Goal: Task Accomplishment & Management: Complete application form

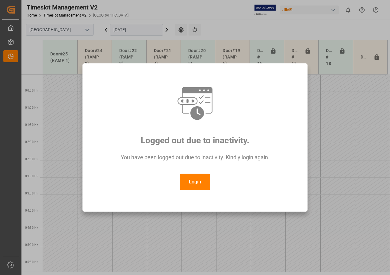
scroll to position [264, 0]
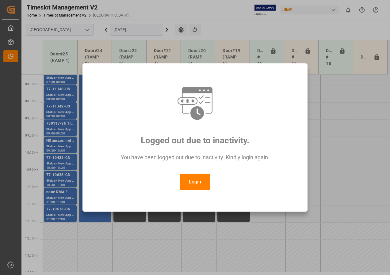
click at [194, 181] on button "Login" at bounding box center [195, 182] width 31 height 17
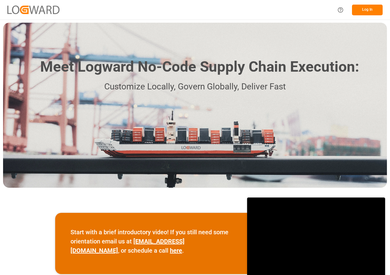
click at [370, 12] on button "Log In" at bounding box center [367, 10] width 31 height 11
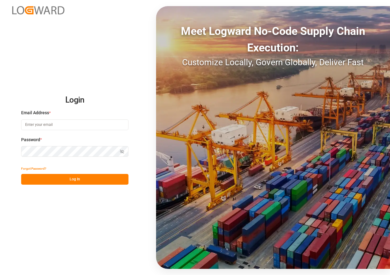
type input "[EMAIL_ADDRESS][DOMAIN_NAME]"
click at [14, 202] on div "Login Email Address * [EMAIL_ADDRESS][DOMAIN_NAME] Password * Show password For…" at bounding box center [195, 137] width 390 height 275
click at [47, 178] on button "Log In" at bounding box center [74, 179] width 107 height 11
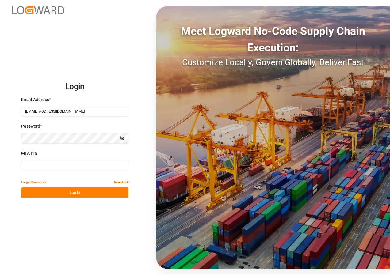
click at [39, 168] on input at bounding box center [74, 165] width 107 height 11
type input "430450"
click at [54, 196] on button "Log In" at bounding box center [74, 193] width 107 height 11
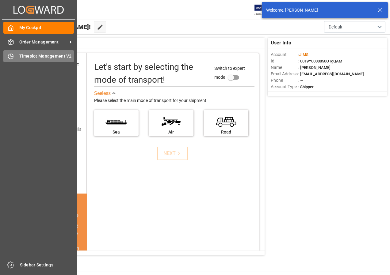
click at [20, 52] on div "Timeslot Management V2 Timeslot Management V2" at bounding box center [38, 56] width 71 height 12
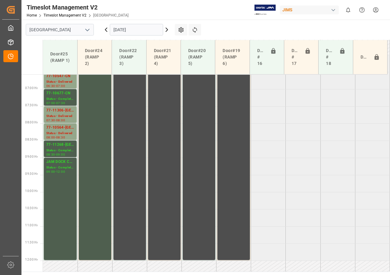
scroll to position [179, 0]
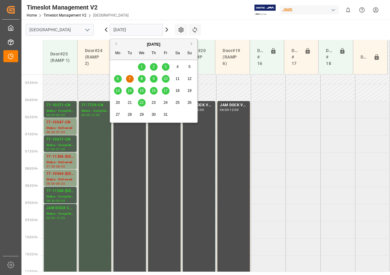
click at [151, 30] on input "[DATE]" at bounding box center [136, 30] width 53 height 12
click at [166, 78] on span "10" at bounding box center [166, 79] width 4 height 4
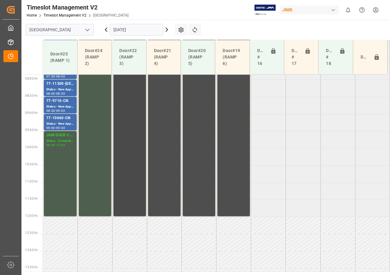
scroll to position [210, 0]
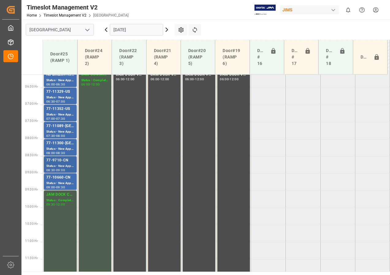
click at [68, 163] on div "77-9710-CN" at bounding box center [60, 161] width 28 height 6
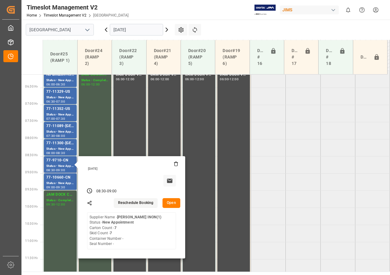
click at [174, 204] on button "Open" at bounding box center [172, 203] width 18 height 10
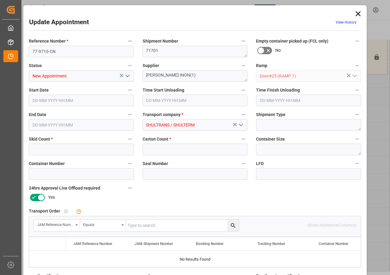
type input "7"
type input "[DATE] 08:30"
type input "[DATE] 09:00"
type input "[DATE] 14:19"
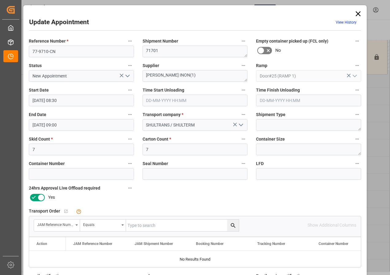
click at [357, 12] on icon at bounding box center [358, 14] width 9 height 9
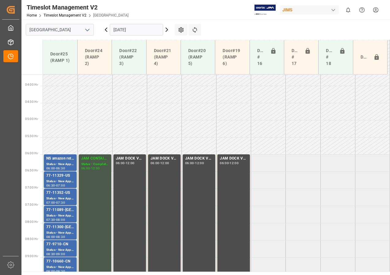
scroll to position [179, 0]
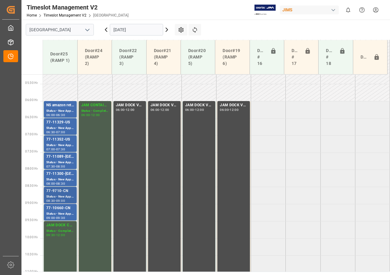
click at [60, 193] on div "77-9710-CN" at bounding box center [60, 191] width 28 height 6
click at [62, 195] on div "Status - New Appointment" at bounding box center [60, 196] width 28 height 5
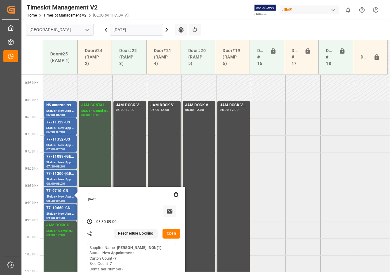
click at [168, 233] on button "Open" at bounding box center [172, 234] width 18 height 10
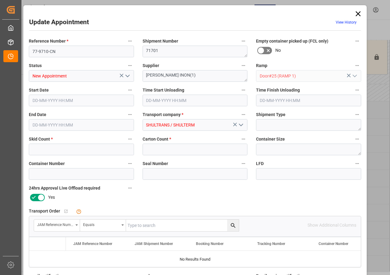
type input "7"
type input "[DATE] 08:30"
type input "[DATE] 09:00"
type input "[DATE] 14:19"
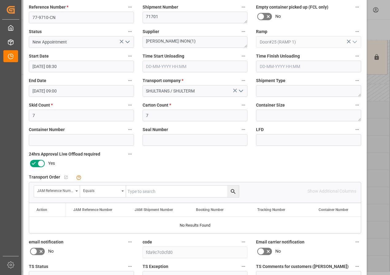
scroll to position [92, 0]
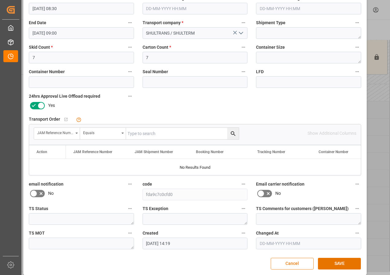
click at [289, 266] on button "Cancel" at bounding box center [292, 264] width 43 height 12
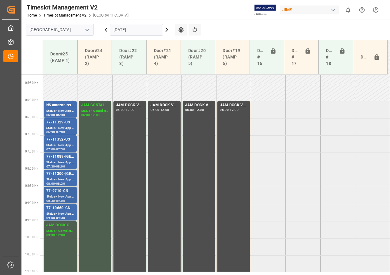
click at [64, 194] on div "77-9710-CN" at bounding box center [60, 191] width 28 height 6
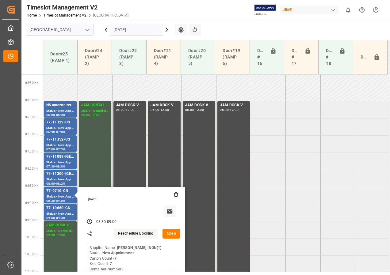
click at [167, 232] on button "Open" at bounding box center [172, 234] width 18 height 10
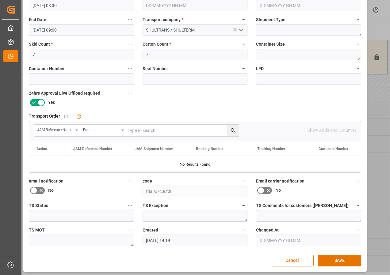
scroll to position [98, 0]
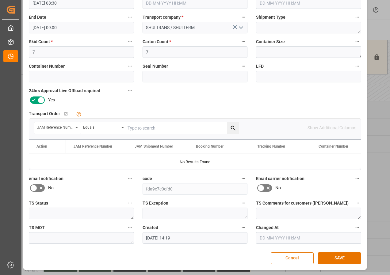
click at [290, 258] on button "Cancel" at bounding box center [292, 259] width 43 height 12
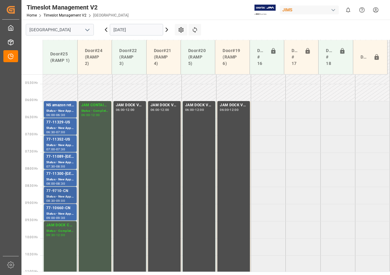
click at [59, 197] on div "Status - New Appointment" at bounding box center [60, 196] width 28 height 5
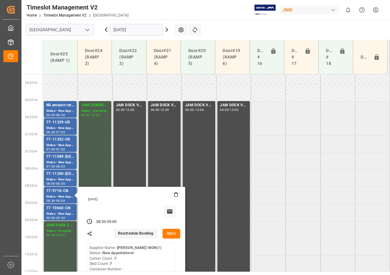
click at [172, 234] on button "Open" at bounding box center [172, 234] width 18 height 10
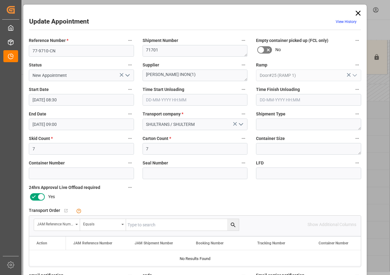
scroll to position [0, 0]
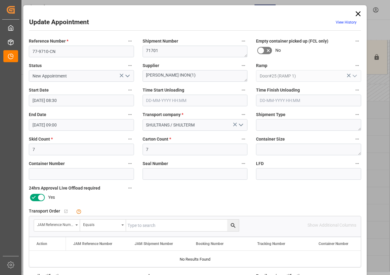
click at [358, 10] on icon at bounding box center [358, 14] width 9 height 9
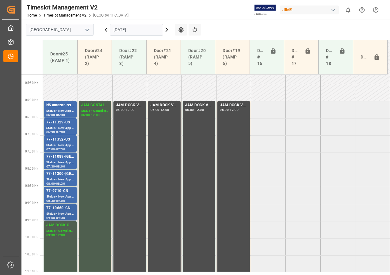
click at [63, 210] on div "77-10660-CN" at bounding box center [60, 209] width 28 height 6
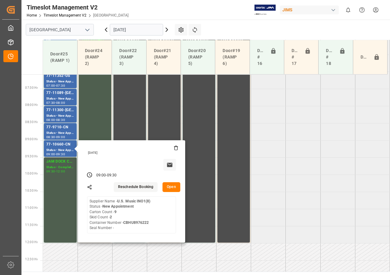
scroll to position [241, 0]
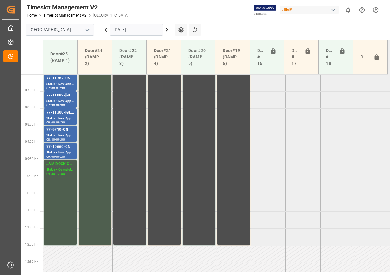
click at [62, 131] on div "77-9710-CN" at bounding box center [60, 130] width 28 height 6
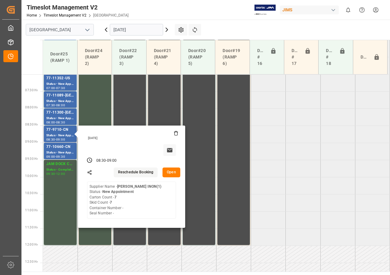
click at [175, 134] on icon at bounding box center [176, 133] width 5 height 5
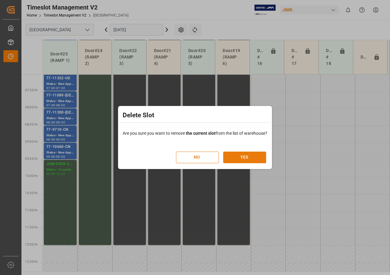
click at [247, 156] on button "YES" at bounding box center [244, 158] width 43 height 12
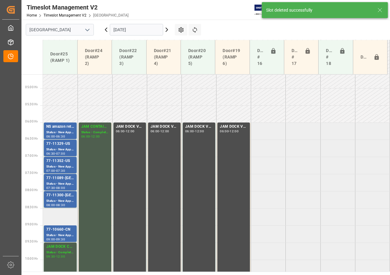
scroll to position [157, 0]
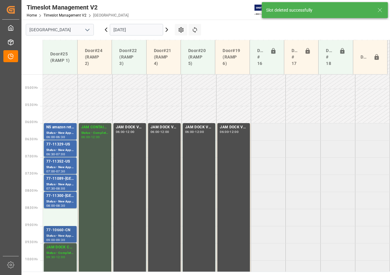
click at [60, 237] on div "Status - New Appointment" at bounding box center [60, 236] width 28 height 5
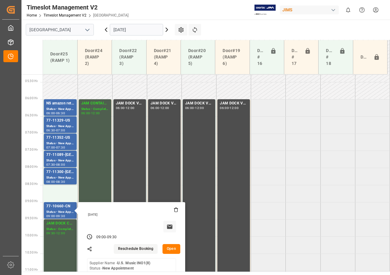
scroll to position [188, 0]
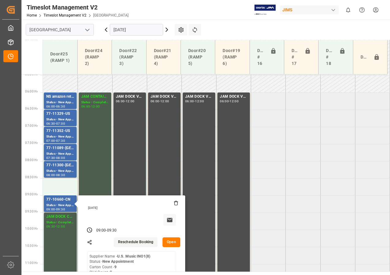
click at [170, 243] on button "Open" at bounding box center [172, 243] width 18 height 10
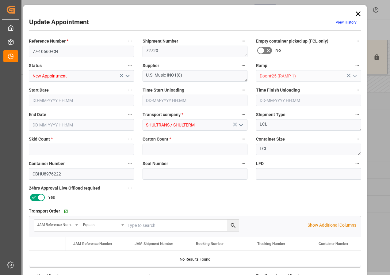
type input "2"
type input "9"
type input "[DATE] 09:00"
type input "[DATE] 09:30"
type input "[DATE] 14:20"
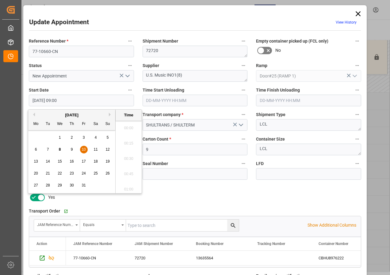
click at [51, 102] on input "[DATE] 09:00" at bounding box center [81, 101] width 105 height 12
click at [81, 149] on div "10" at bounding box center [84, 149] width 8 height 7
click at [125, 126] on li "08:30" at bounding box center [129, 126] width 26 height 15
type input "[DATE] 08:30"
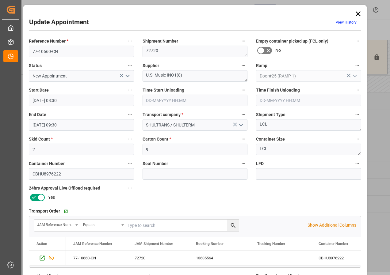
click at [48, 125] on input "[DATE] 09:30" at bounding box center [81, 125] width 105 height 12
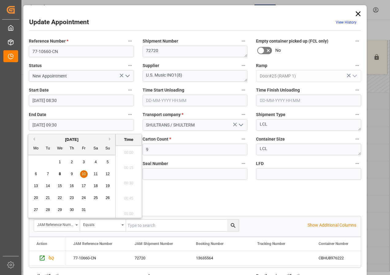
scroll to position [554, 0]
click at [83, 173] on span "10" at bounding box center [84, 174] width 4 height 4
click at [126, 150] on li "09:00" at bounding box center [129, 150] width 26 height 15
type input "[DATE] 09:00"
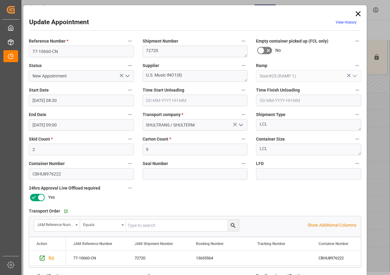
scroll to position [92, 0]
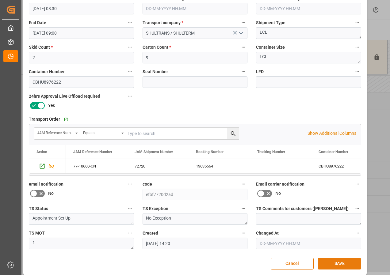
click at [332, 264] on button "SAVE" at bounding box center [339, 264] width 43 height 12
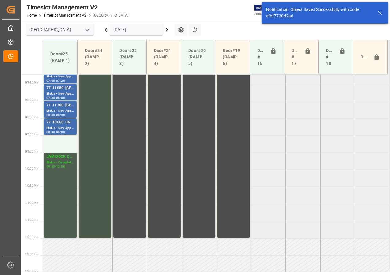
scroll to position [249, 0]
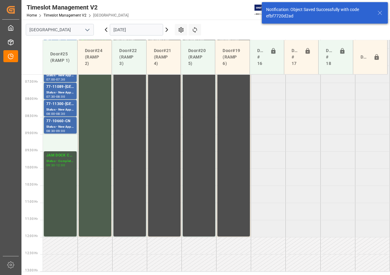
click at [62, 154] on div "JAM DOCK CONTROL" at bounding box center [60, 156] width 28 height 6
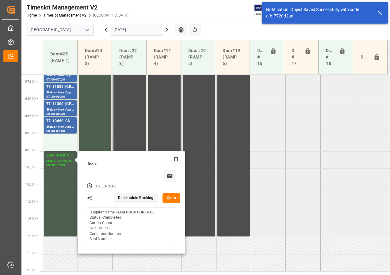
click at [173, 198] on button "Open" at bounding box center [172, 199] width 18 height 10
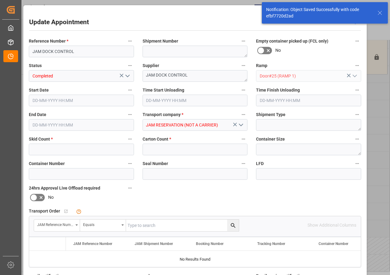
type input "0"
type input "[DATE] 09:30"
type input "[DATE] 12:00"
type input "[DATE] 15:25"
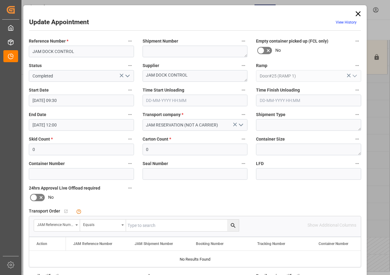
click at [58, 101] on input "[DATE] 09:30" at bounding box center [81, 101] width 105 height 12
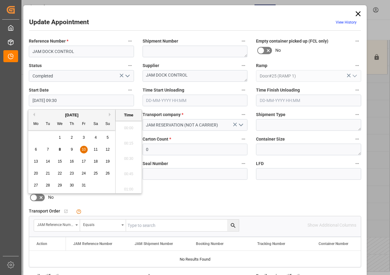
scroll to position [554, 0]
click at [83, 150] on span "10" at bounding box center [84, 150] width 4 height 4
click at [125, 127] on li "09:00" at bounding box center [129, 126] width 26 height 15
type input "[DATE] 09:00"
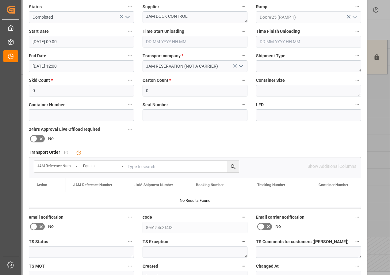
scroll to position [92, 0]
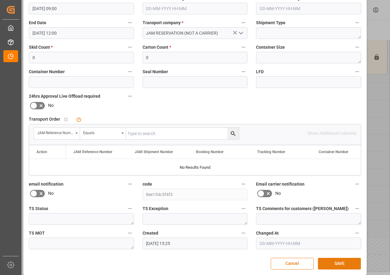
click at [335, 265] on button "SAVE" at bounding box center [339, 264] width 43 height 12
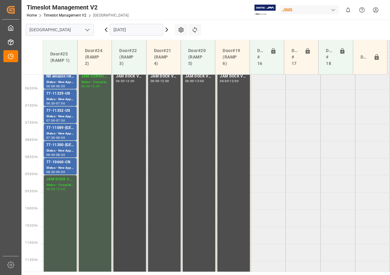
scroll to position [192, 0]
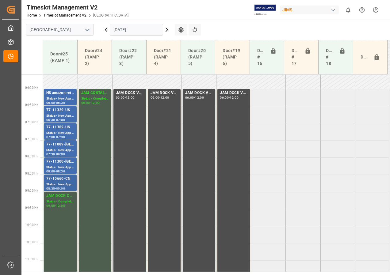
click at [65, 180] on div "77-10660-CN" at bounding box center [60, 179] width 28 height 6
click at [62, 162] on div "77-11300-[GEOGRAPHIC_DATA]" at bounding box center [60, 162] width 28 height 6
click at [60, 150] on div "Status - New Appointment" at bounding box center [60, 150] width 28 height 5
click at [57, 130] on div "77-11352-US" at bounding box center [60, 128] width 28 height 6
click at [56, 116] on div "Status - New Appointment" at bounding box center [60, 116] width 28 height 5
